Goal: Transaction & Acquisition: Book appointment/travel/reservation

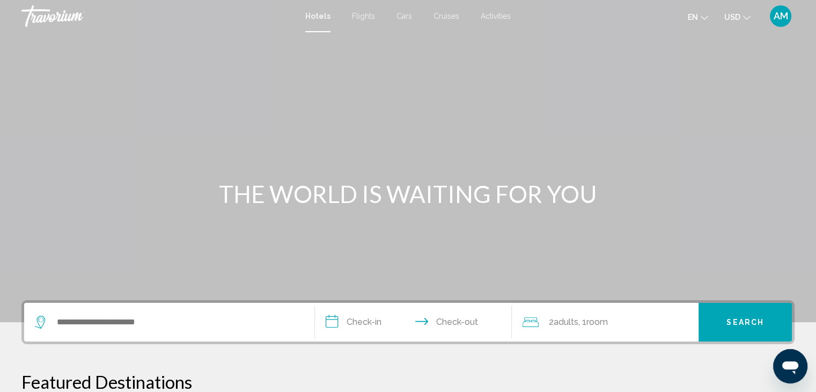
click at [736, 14] on span "USD" at bounding box center [733, 17] width 16 height 9
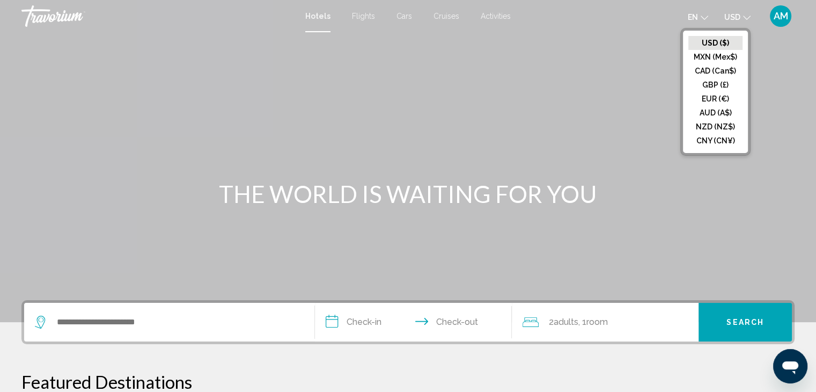
click at [697, 16] on span "en" at bounding box center [693, 17] width 10 height 9
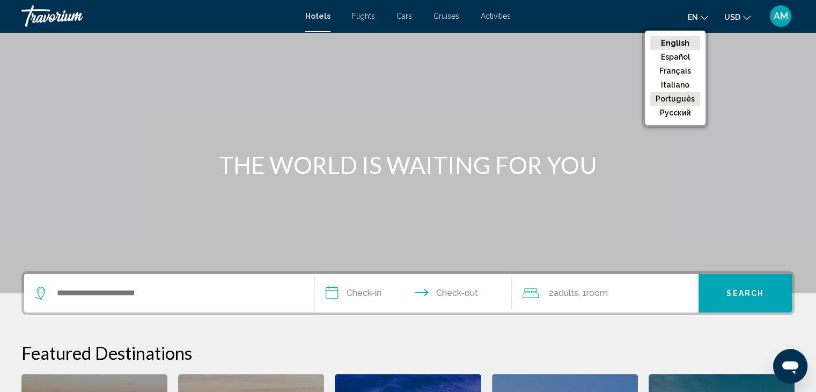
scroll to position [54, 0]
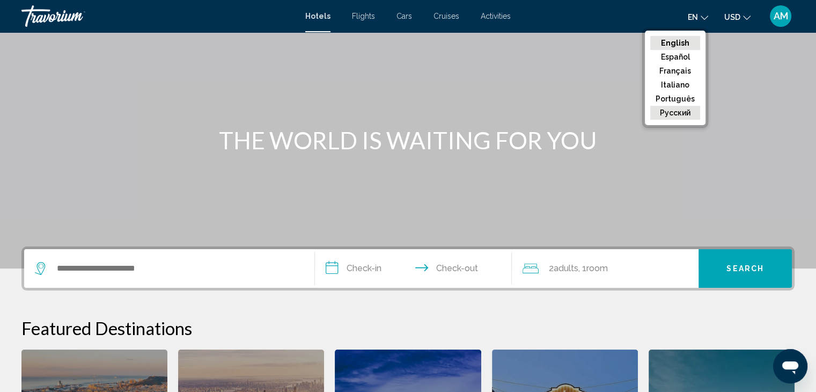
click at [675, 110] on button "русский" at bounding box center [675, 113] width 50 height 14
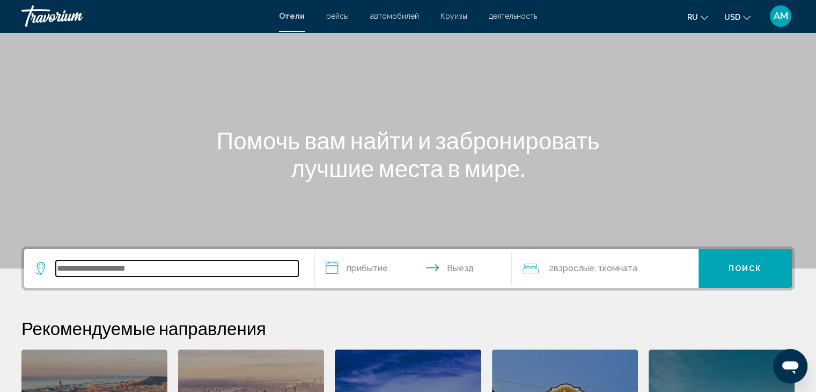
click at [122, 267] on input "Search widget" at bounding box center [177, 268] width 243 height 16
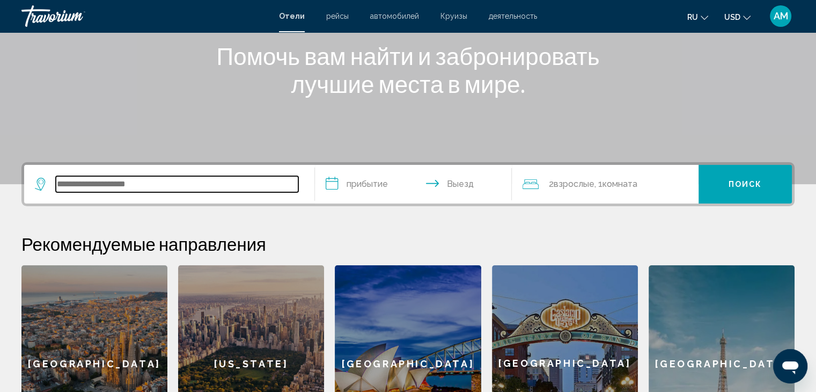
scroll to position [44, 0]
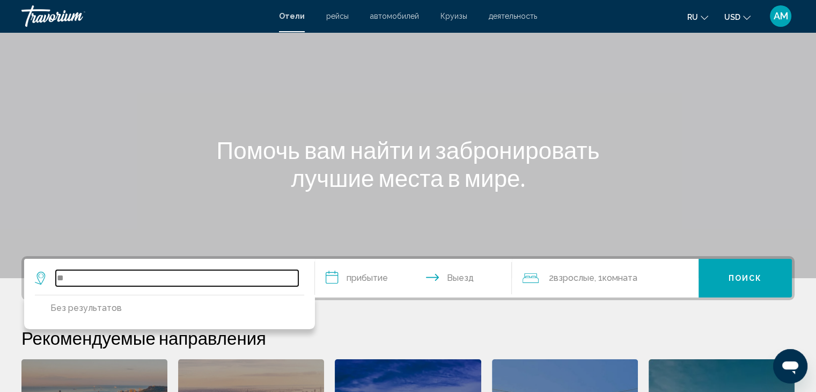
type input "*"
click at [201, 277] on input "*******" at bounding box center [177, 278] width 243 height 16
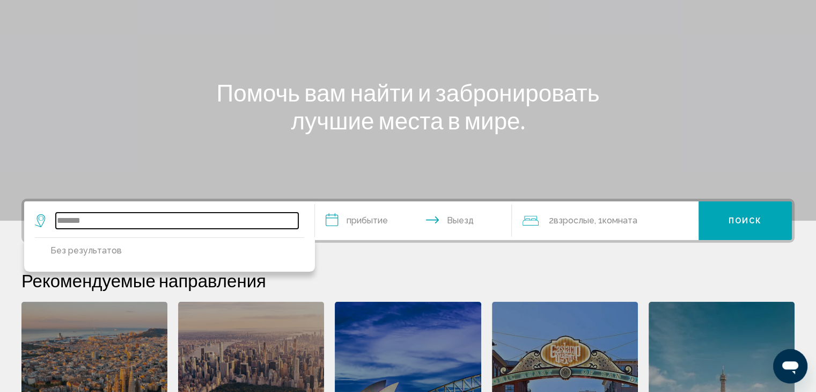
scroll to position [0, 0]
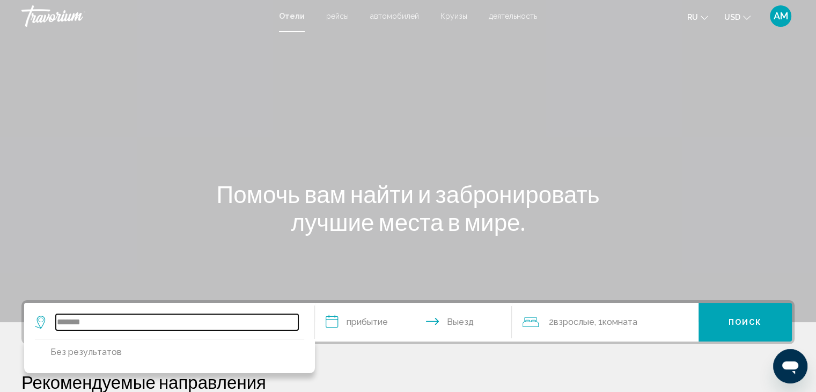
type input "*******"
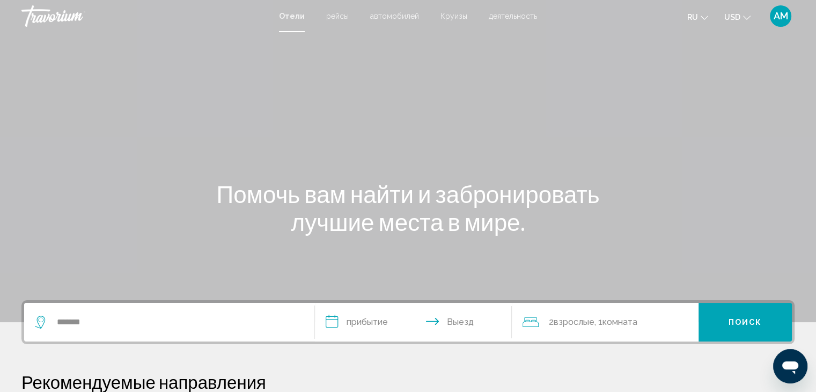
click at [40, 16] on div "Travorium" at bounding box center [74, 15] width 107 height 21
click at [343, 17] on span "рейсы" at bounding box center [337, 16] width 23 height 9
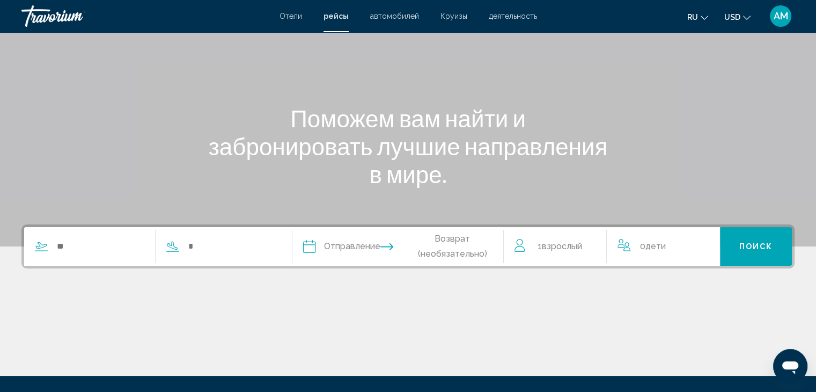
scroll to position [107, 0]
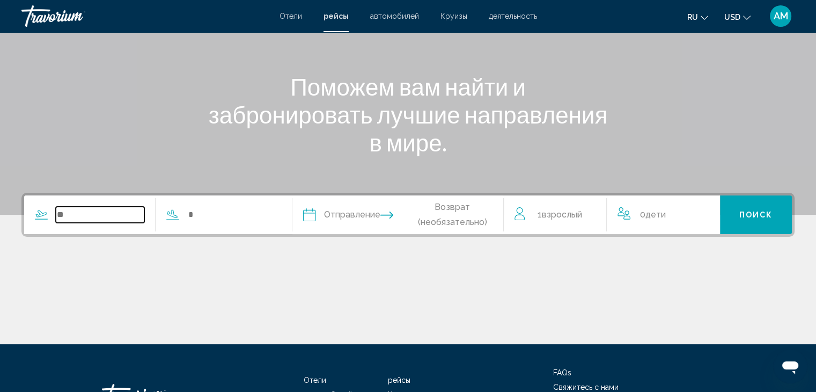
click at [97, 219] on input "Search widget" at bounding box center [100, 215] width 89 height 16
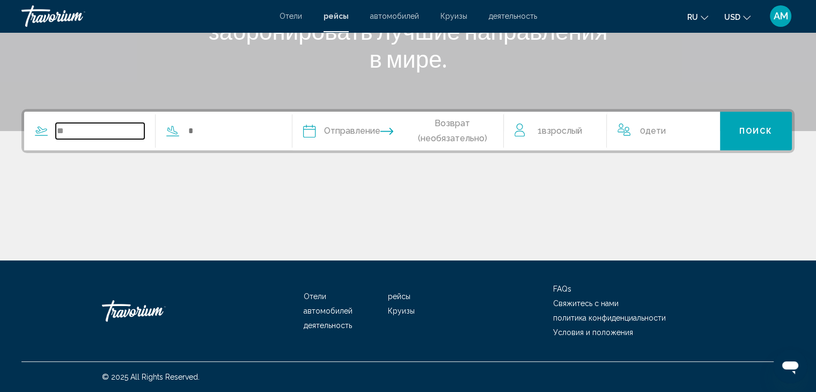
type input "*"
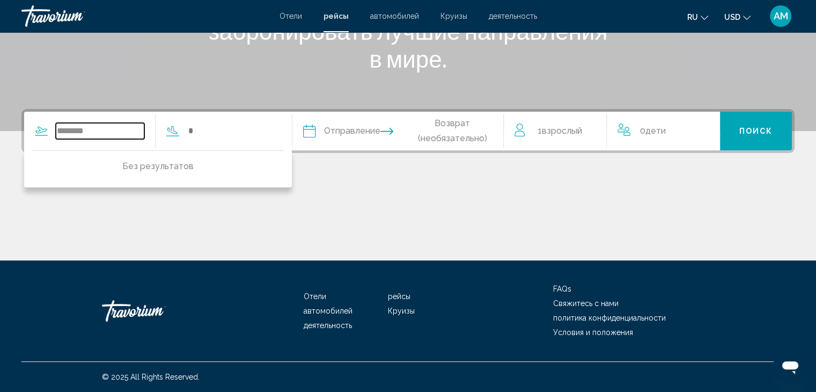
type input "********"
click at [339, 310] on span "автомобилей" at bounding box center [328, 310] width 49 height 9
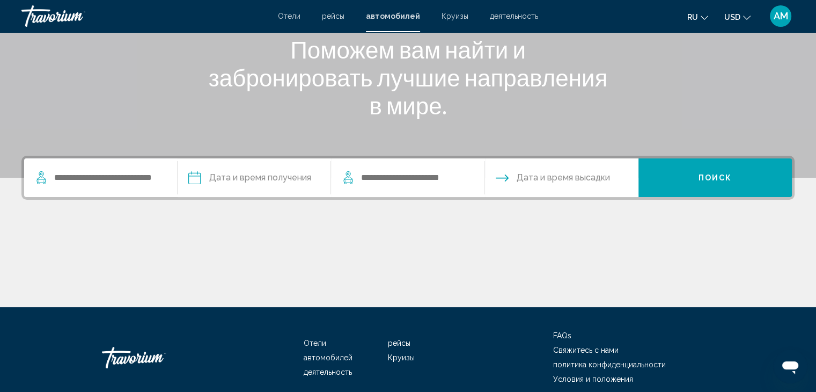
scroll to position [161, 0]
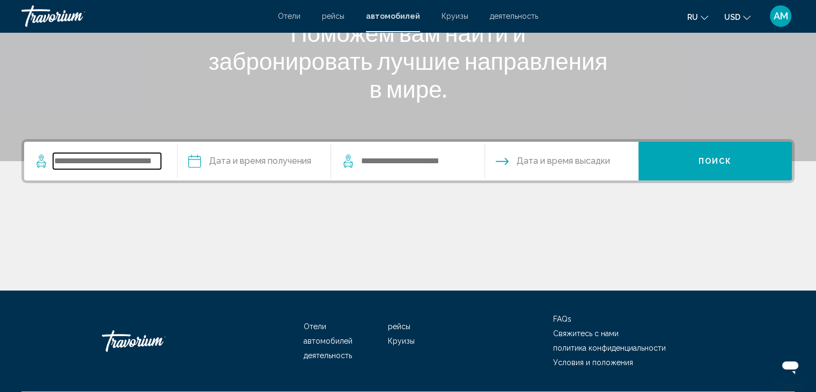
click at [106, 162] on input "Search widget" at bounding box center [107, 161] width 108 height 16
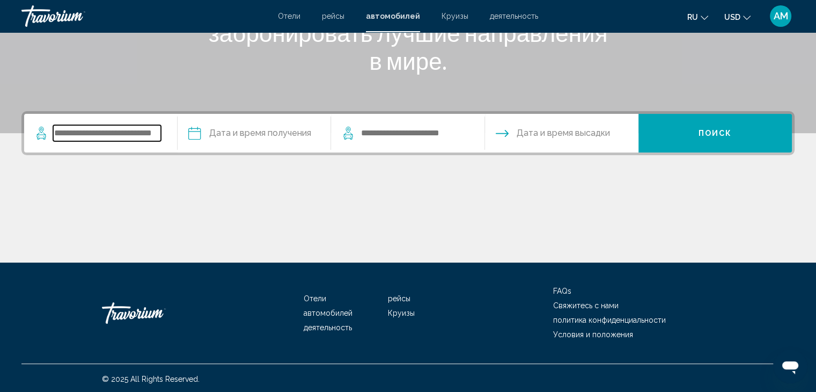
scroll to position [191, 0]
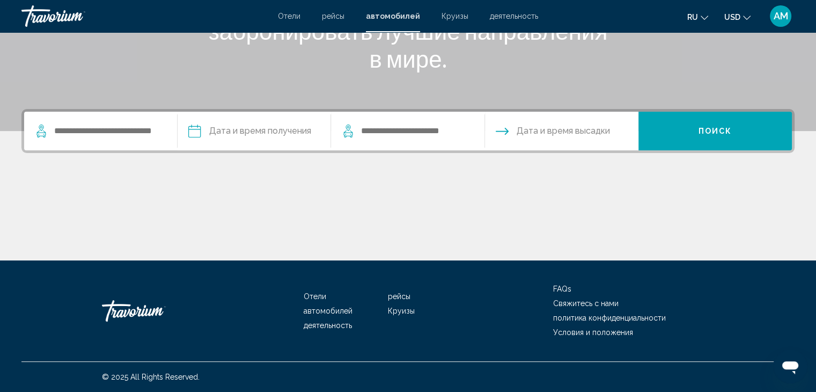
click at [347, 131] on icon "Search widget" at bounding box center [348, 131] width 13 height 13
click at [536, 132] on span "Дата и время высадки" at bounding box center [563, 130] width 93 height 15
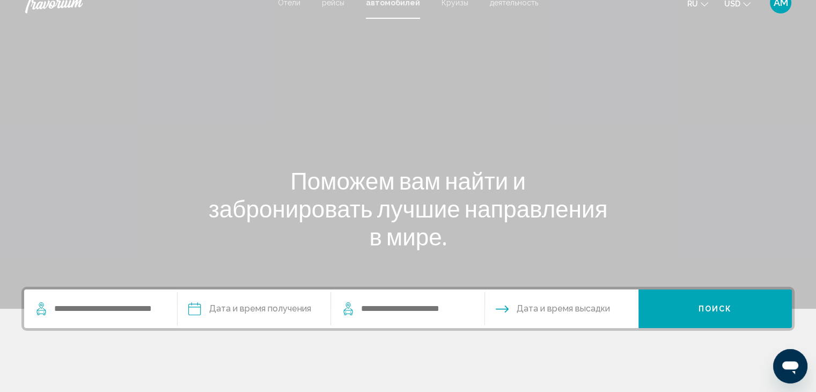
scroll to position [0, 0]
